Goal: Task Accomplishment & Management: Use online tool/utility

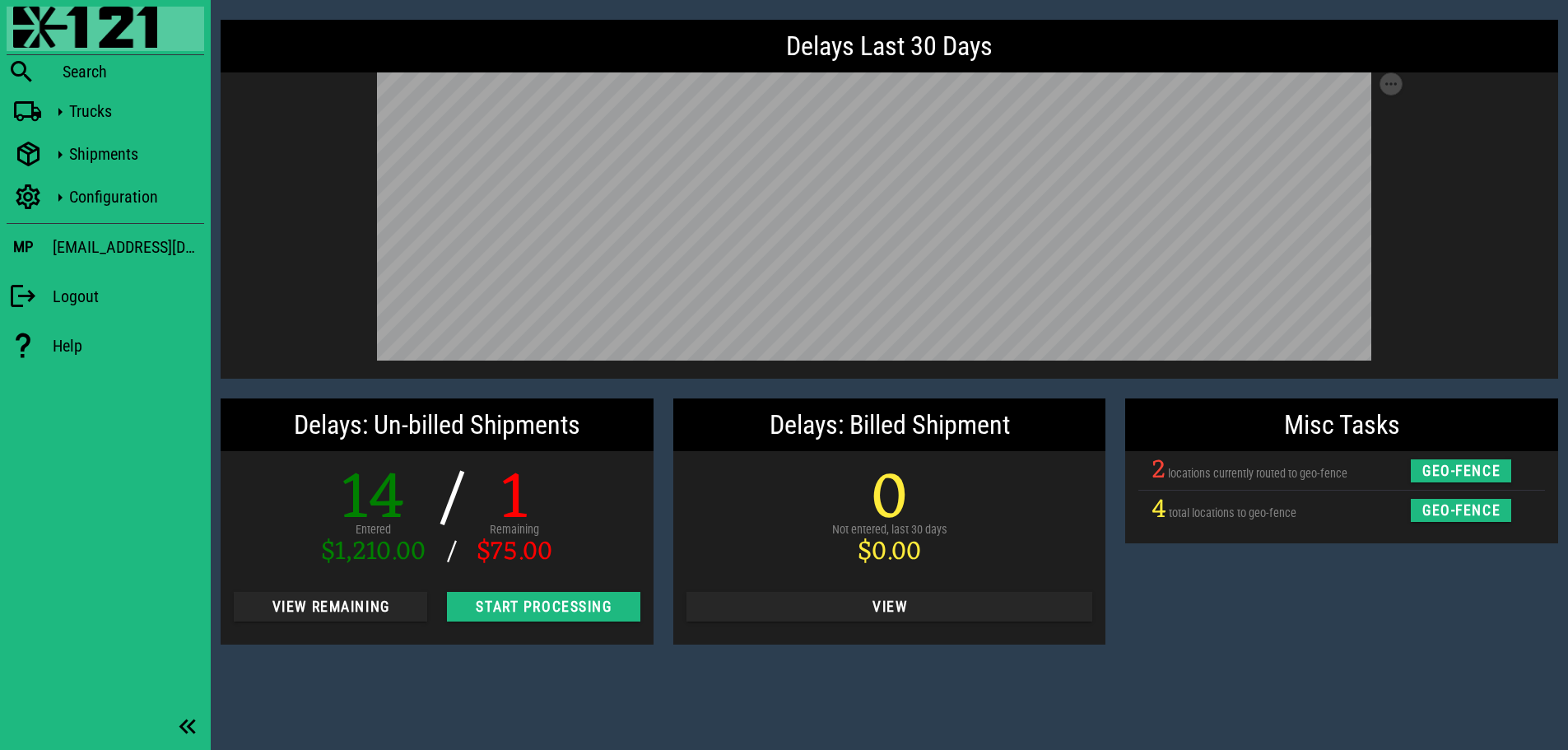
click at [1235, 641] on div "Misc Tasks 2 locations currently routed to geo-fence geo-fence 4 total location…" at bounding box center [1340, 521] width 452 height 266
click at [475, 665] on div "Delays Last 30 Days Save as SVG Save as PNG Delays: Un-billed Shipments 14 Ente…" at bounding box center [888, 375] width 1357 height 750
click at [1189, 616] on div "Misc Tasks 2 locations currently routed to geo-fence geo-fence 4 total location…" at bounding box center [1340, 521] width 452 height 266
click at [385, 617] on button "View Remaining" at bounding box center [329, 606] width 193 height 30
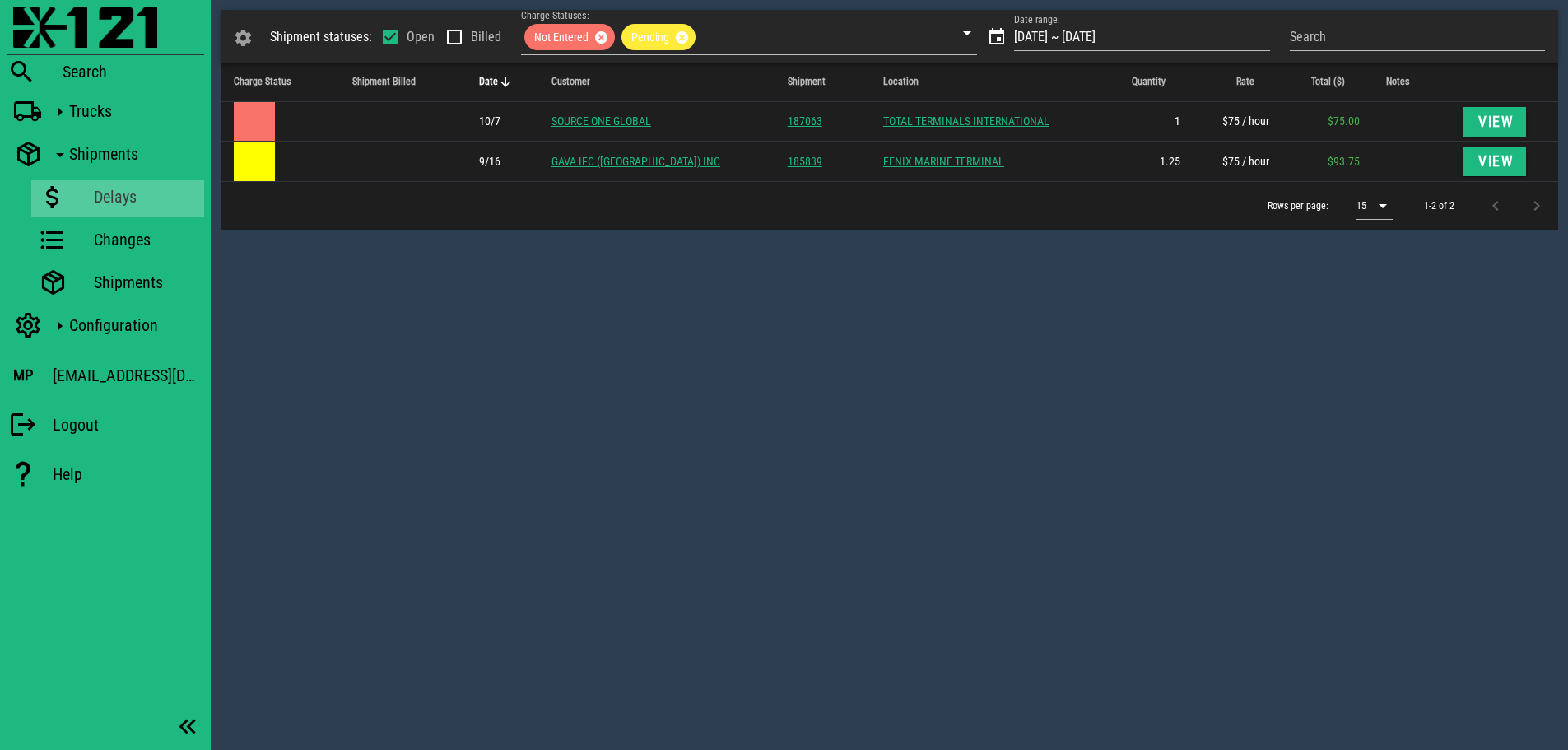
click at [504, 377] on div "Shipment statuses: Open Billed Charge Statuses: Not Entered Pending Date range:…" at bounding box center [888, 375] width 1357 height 750
click at [31, 20] on img at bounding box center [85, 27] width 144 height 41
